Goal: Task Accomplishment & Management: Complete application form

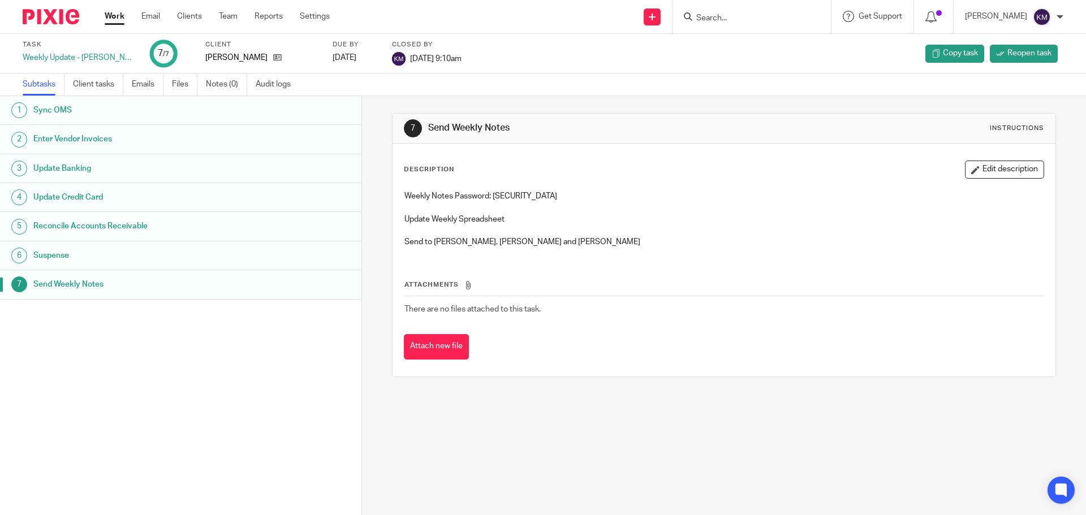
click at [108, 13] on link "Work" at bounding box center [115, 16] width 20 height 11
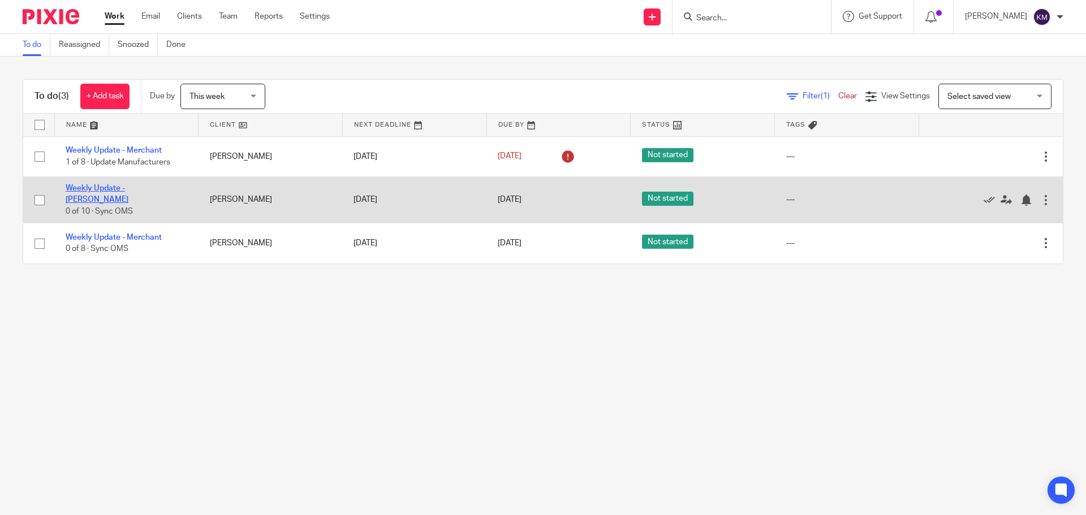
click at [128, 194] on link "Weekly Update - [PERSON_NAME]" at bounding box center [97, 193] width 63 height 19
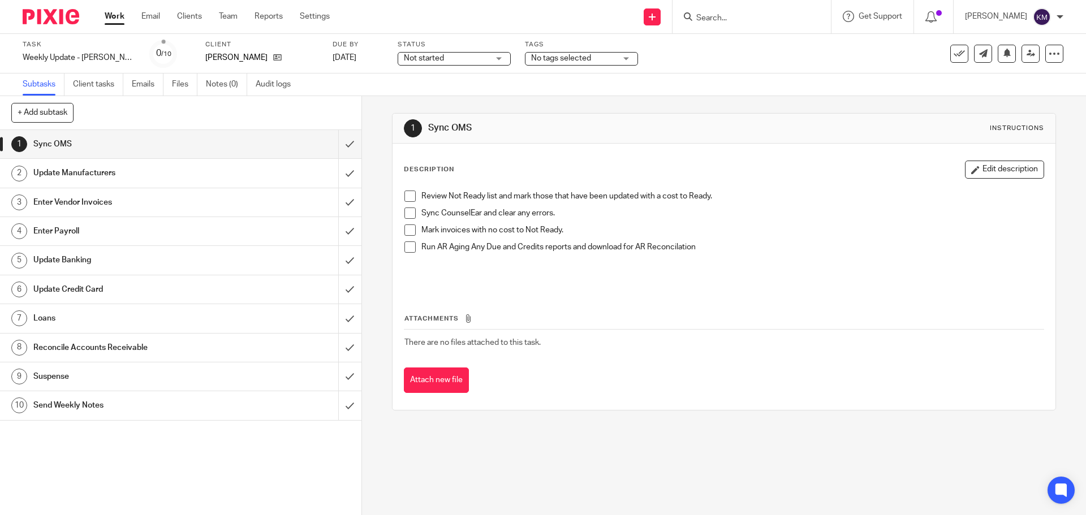
click at [408, 196] on span at bounding box center [410, 196] width 11 height 11
click at [411, 214] on span at bounding box center [410, 213] width 11 height 11
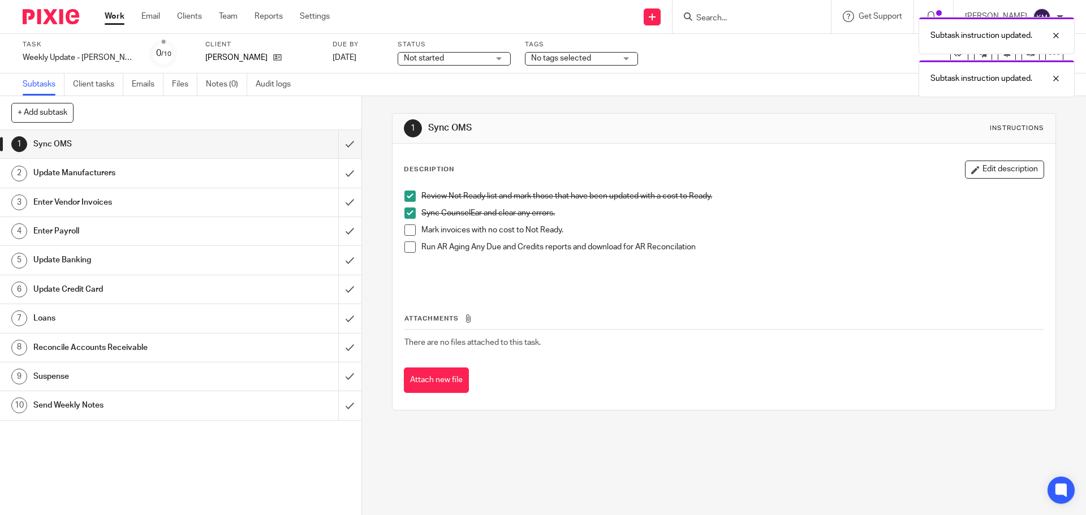
click at [408, 229] on span at bounding box center [410, 230] width 11 height 11
click at [407, 246] on span at bounding box center [410, 247] width 11 height 11
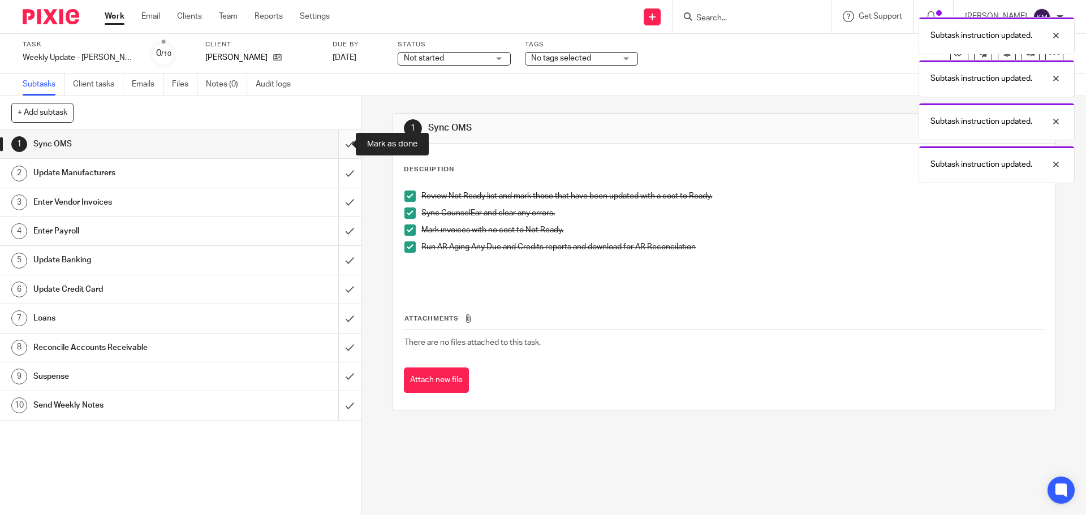
click at [342, 143] on input "submit" at bounding box center [181, 144] width 362 height 28
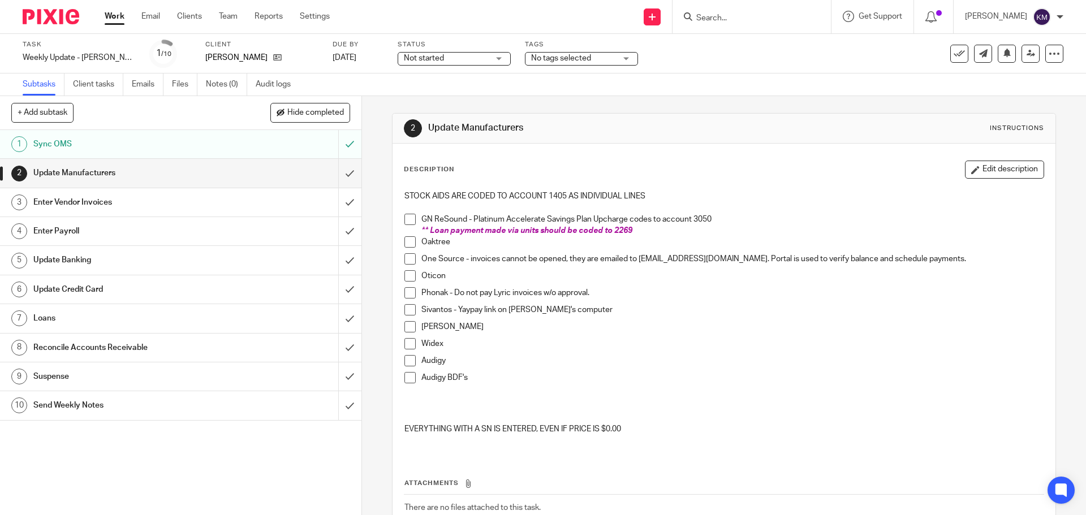
click at [407, 216] on span at bounding box center [410, 219] width 11 height 11
click at [406, 246] on span at bounding box center [410, 241] width 11 height 11
click at [406, 261] on span at bounding box center [410, 258] width 11 height 11
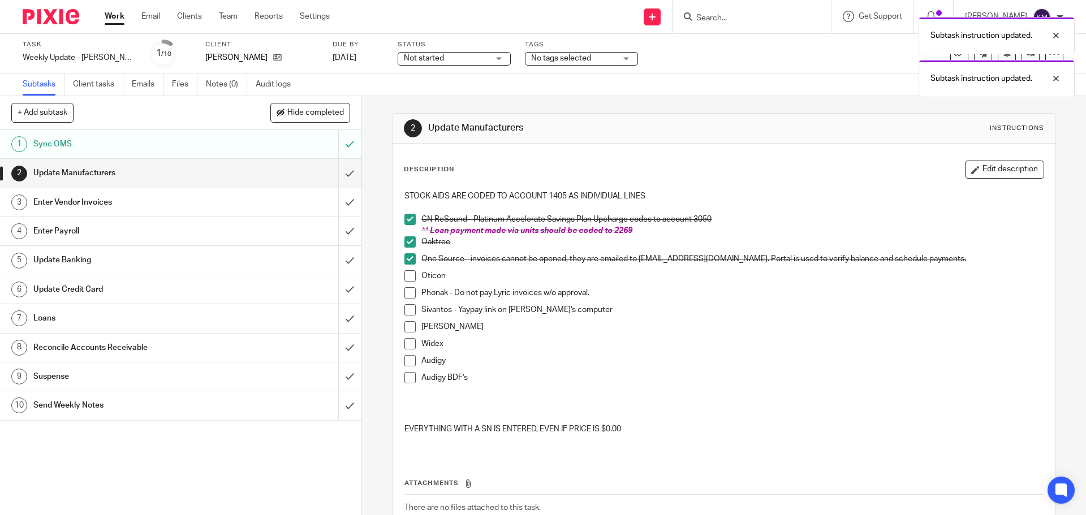
click at [405, 275] on span at bounding box center [410, 275] width 11 height 11
click at [405, 295] on span at bounding box center [410, 292] width 11 height 11
click at [406, 310] on span at bounding box center [410, 309] width 11 height 11
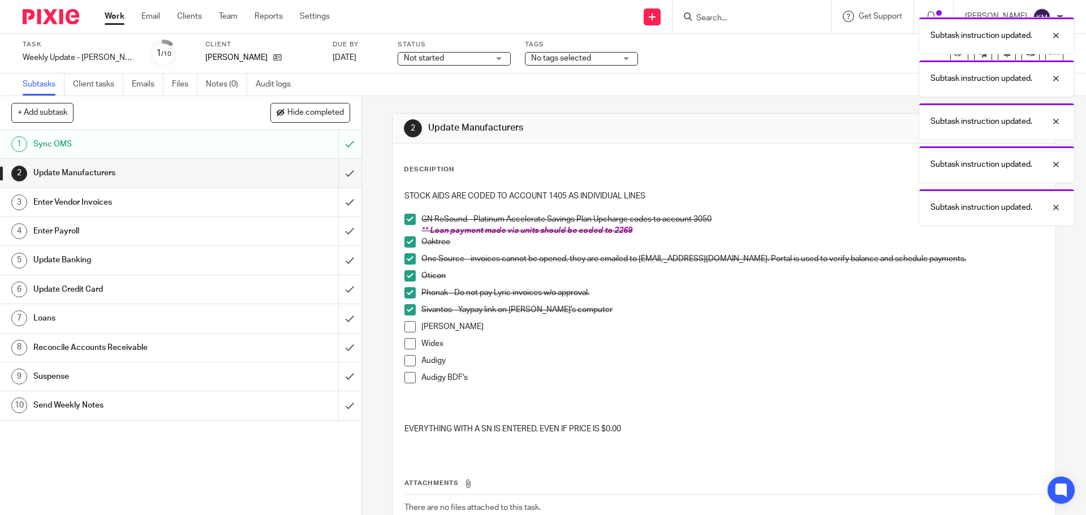
click at [405, 325] on span at bounding box center [410, 326] width 11 height 11
click at [405, 340] on span at bounding box center [410, 343] width 11 height 11
click at [405, 363] on span at bounding box center [410, 360] width 11 height 11
click at [410, 377] on span at bounding box center [410, 377] width 11 height 11
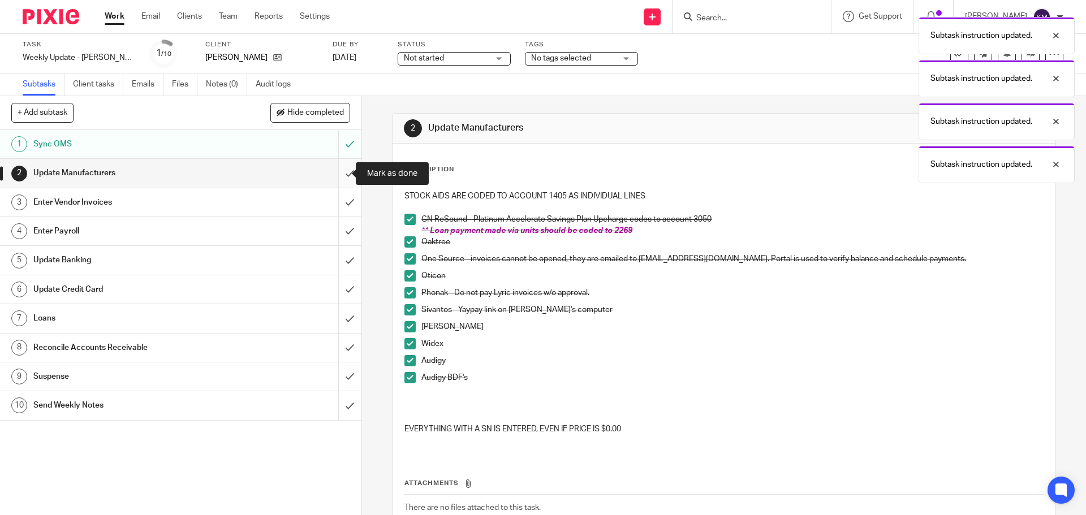
click at [341, 174] on input "submit" at bounding box center [181, 173] width 362 height 28
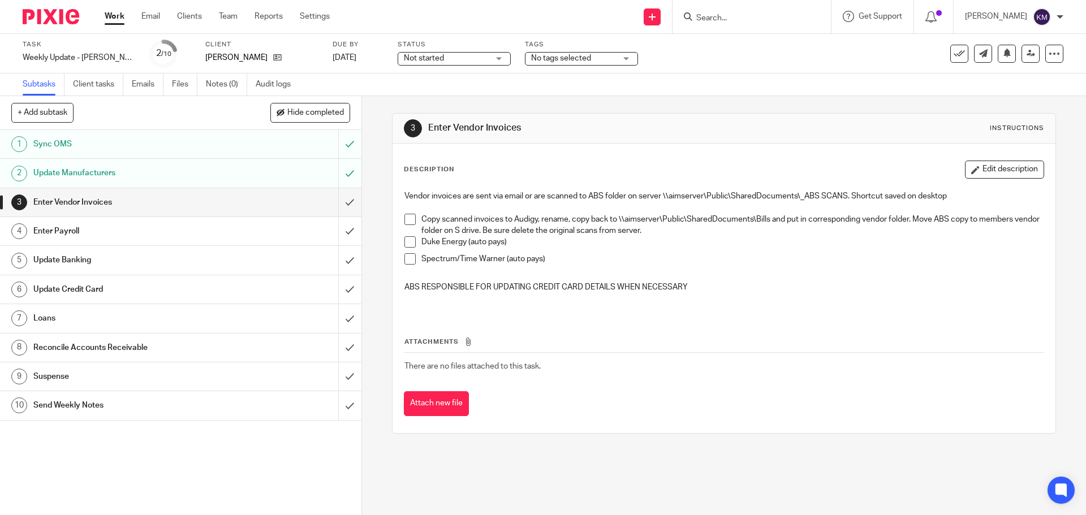
click at [406, 223] on span at bounding box center [410, 219] width 11 height 11
click at [405, 242] on span at bounding box center [410, 241] width 11 height 11
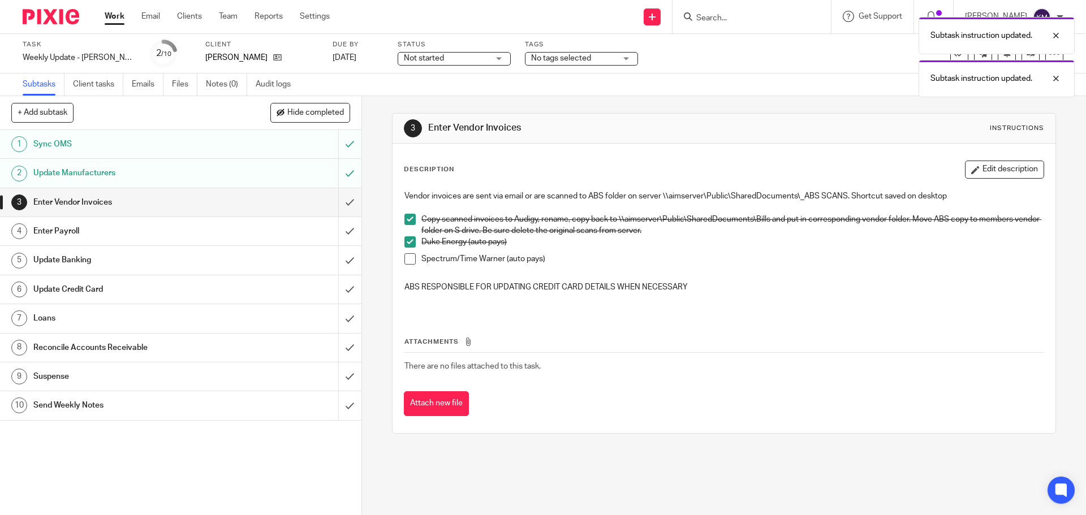
click at [407, 257] on span at bounding box center [410, 258] width 11 height 11
click at [339, 200] on input "submit" at bounding box center [181, 202] width 362 height 28
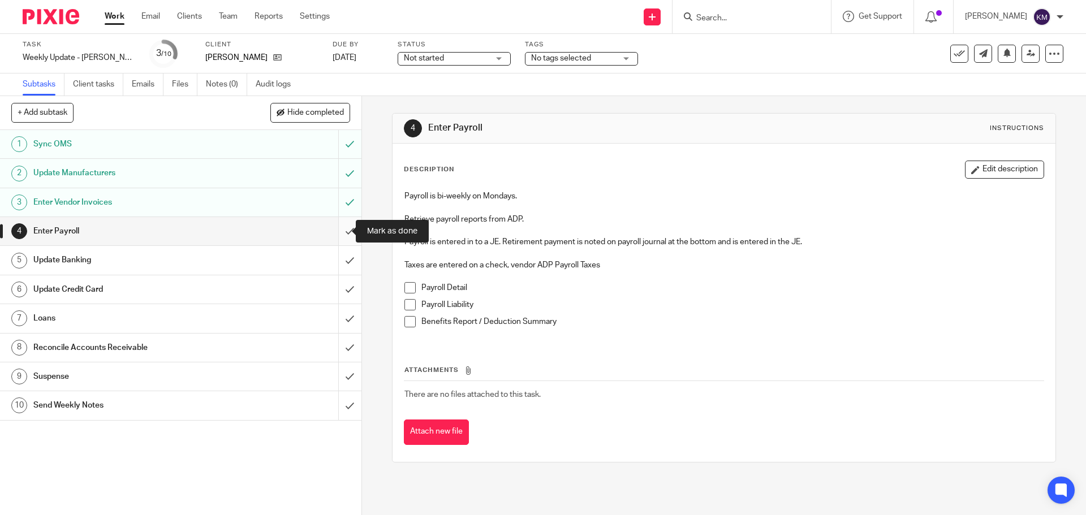
click at [341, 229] on input "submit" at bounding box center [181, 231] width 362 height 28
